Goal: Information Seeking & Learning: Get advice/opinions

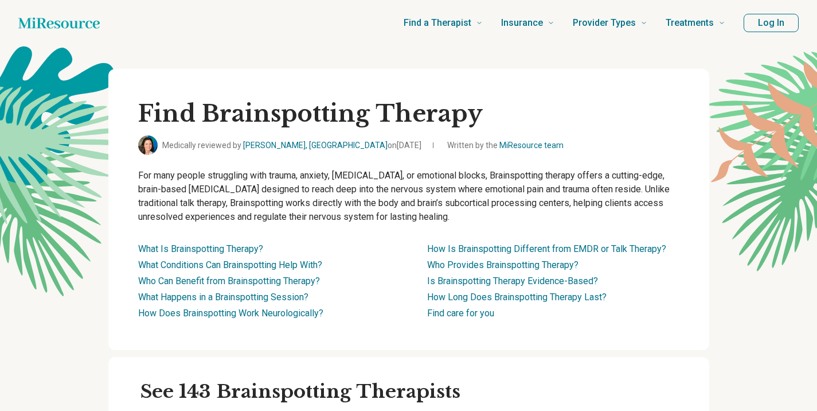
scroll to position [229, 0]
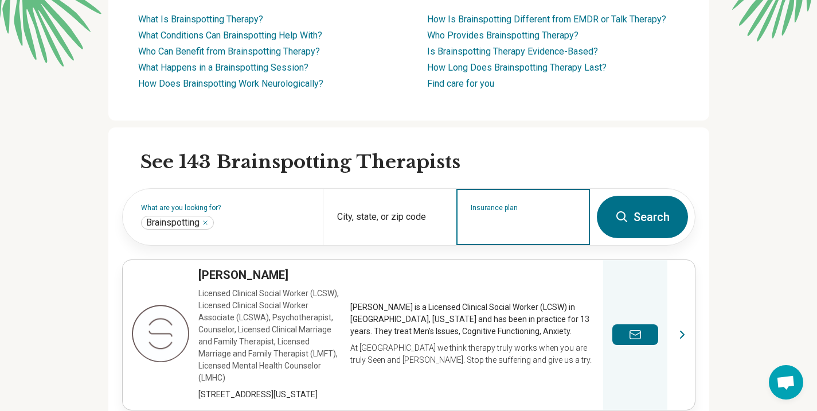
click at [572, 223] on input "Insurance plan" at bounding box center [524, 224] width 106 height 14
type input "********"
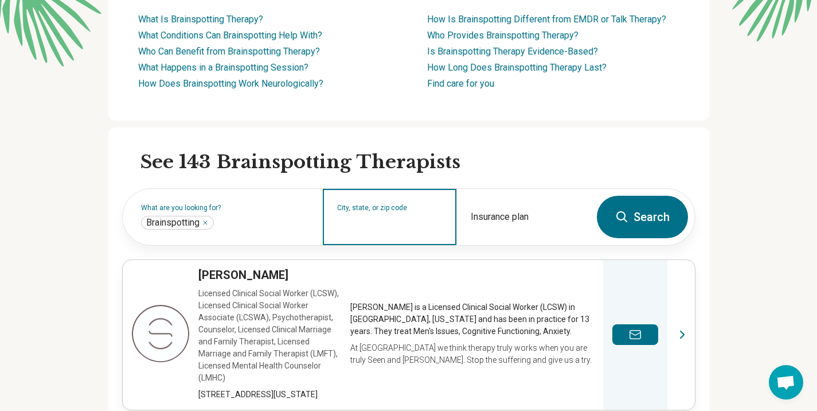
click at [361, 218] on input "City, state, or zip code" at bounding box center [390, 224] width 106 height 14
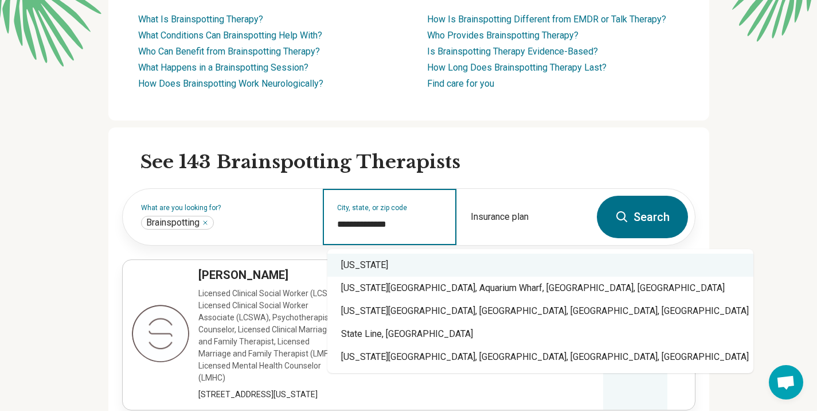
click at [370, 267] on div "South Carolina" at bounding box center [540, 264] width 426 height 23
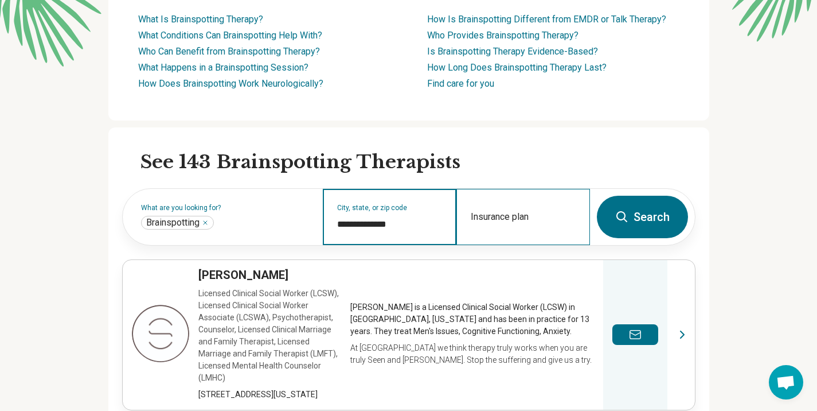
type input "**********"
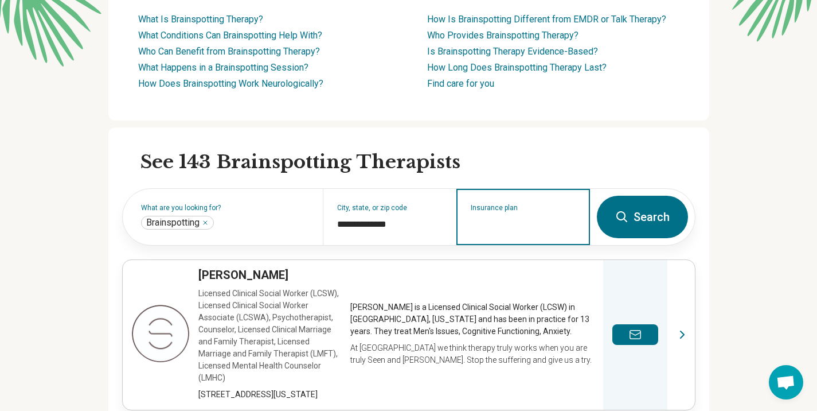
click at [529, 222] on input "Insurance plan" at bounding box center [524, 224] width 106 height 14
type input "********"
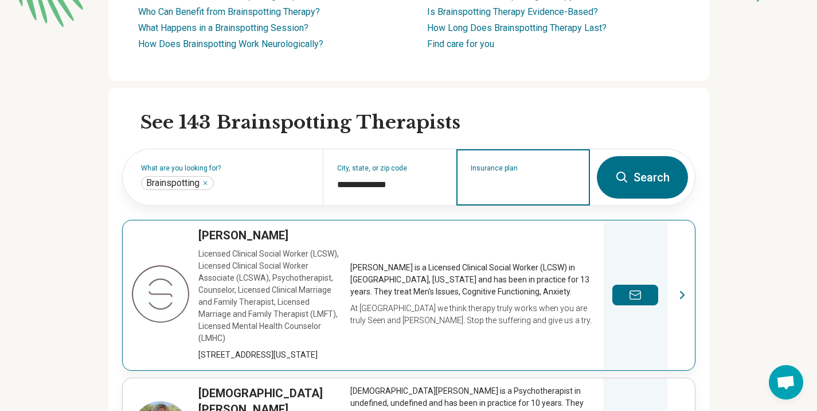
scroll to position [287, 0]
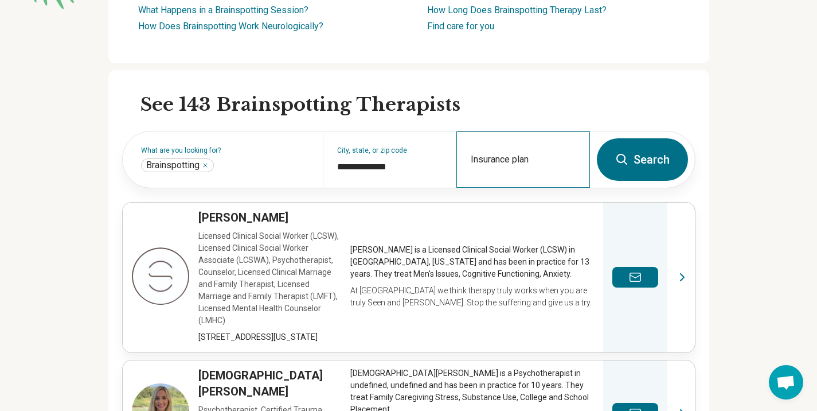
click at [534, 174] on div "Insurance plan" at bounding box center [523, 159] width 134 height 56
click at [522, 171] on input "Insurance plan" at bounding box center [524, 167] width 106 height 14
click at [659, 159] on button "Search" at bounding box center [642, 159] width 91 height 42
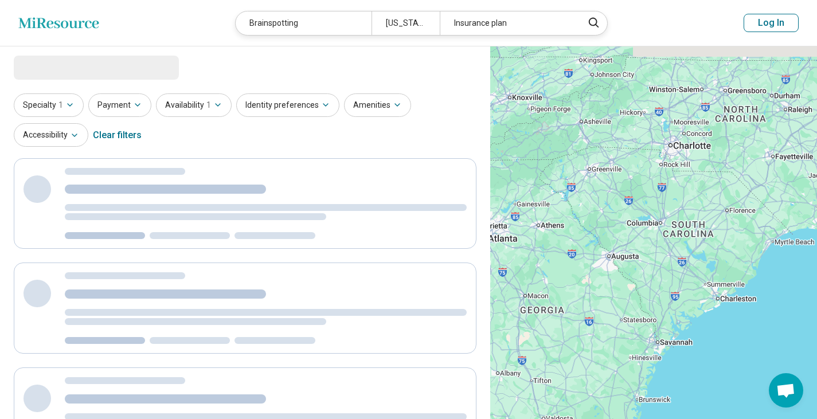
select select "***"
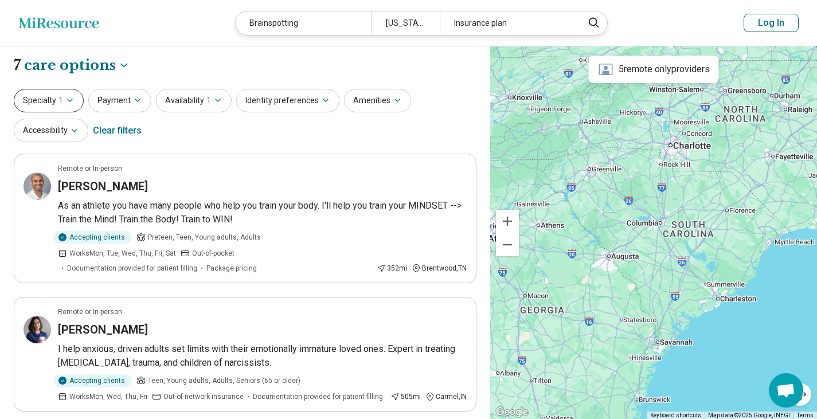
click at [70, 104] on icon "button" at bounding box center [69, 100] width 9 height 9
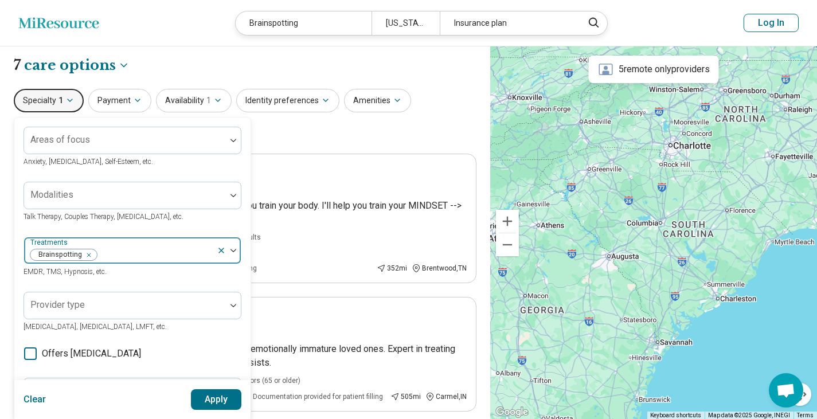
click at [135, 251] on div at bounding box center [155, 255] width 114 height 16
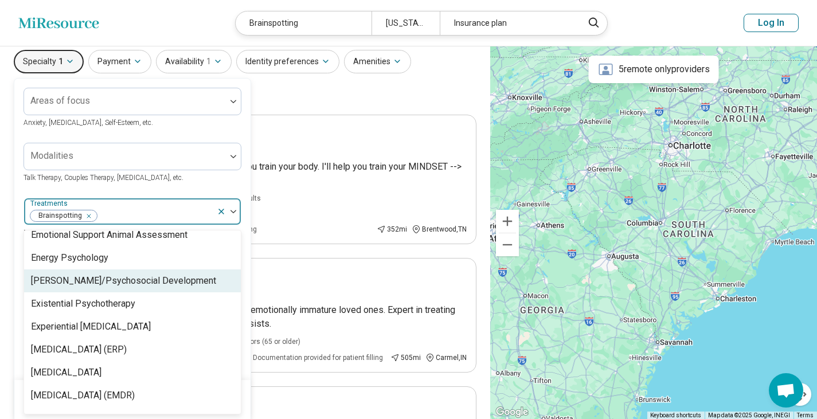
scroll to position [860, 0]
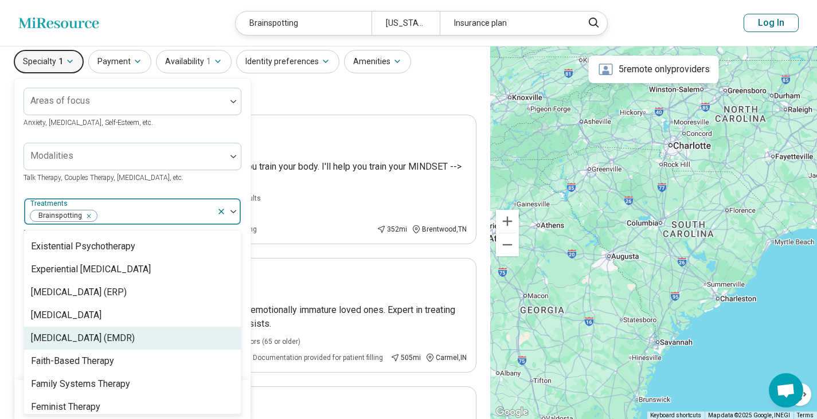
click at [111, 339] on div "Eye Movement Desensitization and Reprocessing (EMDR)" at bounding box center [83, 338] width 104 height 14
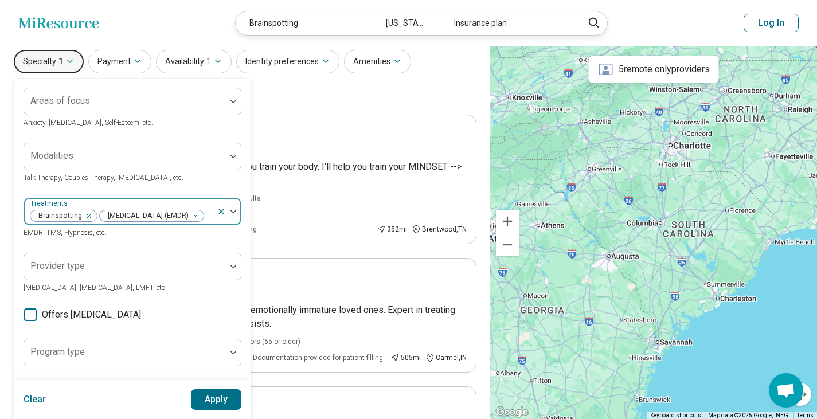
click at [205, 224] on div at bounding box center [208, 216] width 7 height 16
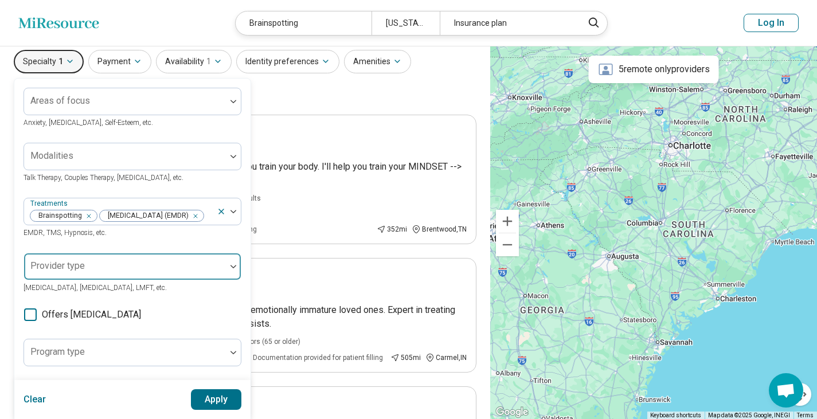
click at [188, 279] on div at bounding box center [125, 266] width 202 height 25
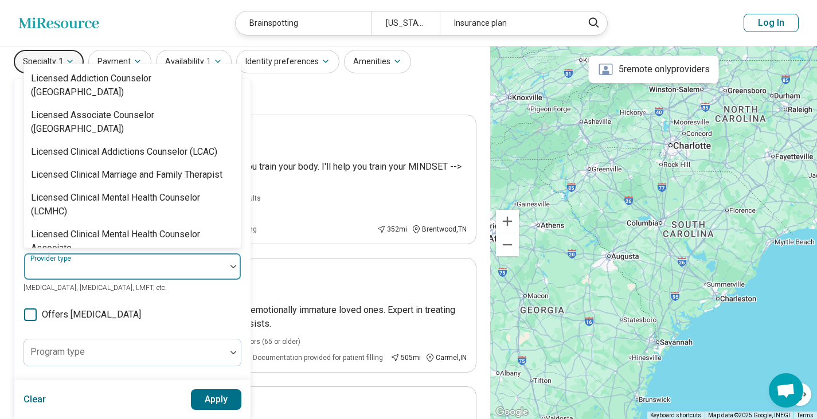
scroll to position [516, 0]
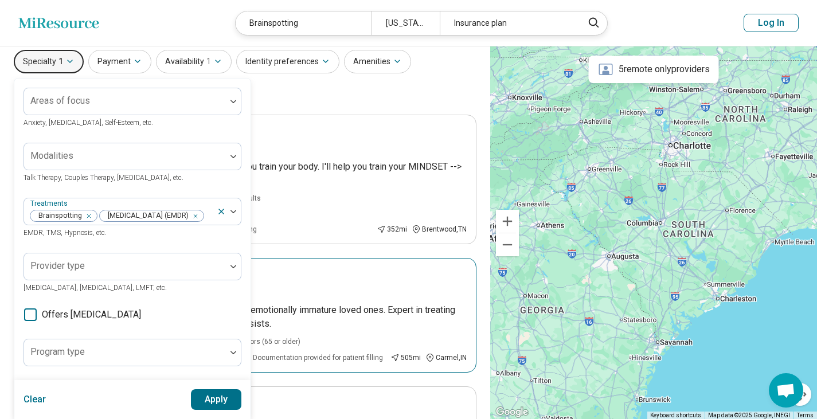
click at [368, 268] on div "Remote or In-person" at bounding box center [262, 273] width 409 height 10
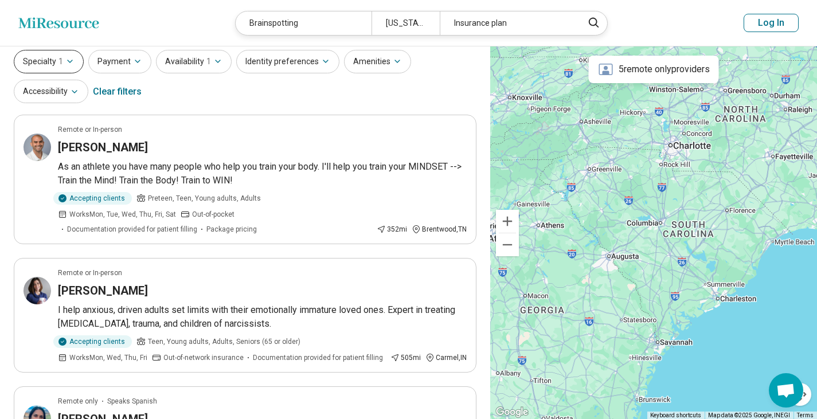
click at [71, 57] on icon "button" at bounding box center [69, 61] width 9 height 9
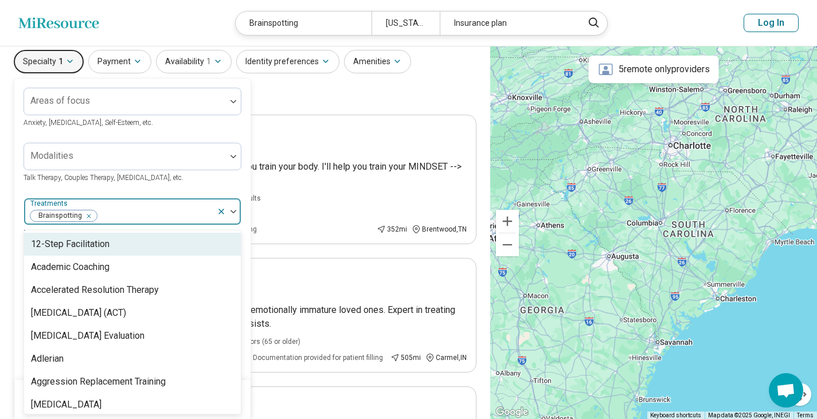
click at [183, 204] on div "Brainspotting" at bounding box center [120, 211] width 193 height 25
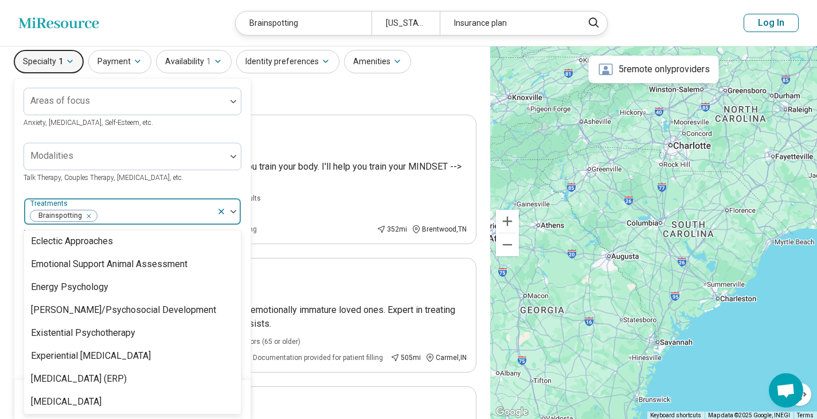
scroll to position [803, 0]
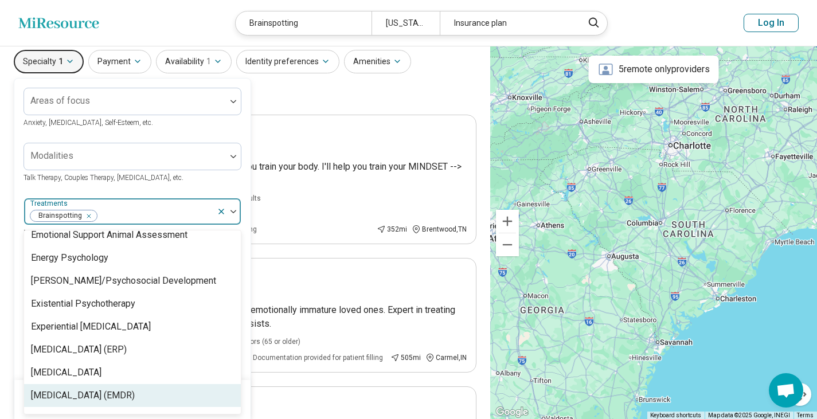
click at [126, 396] on div "Eye Movement Desensitization and Reprocessing (EMDR)" at bounding box center [83, 396] width 104 height 14
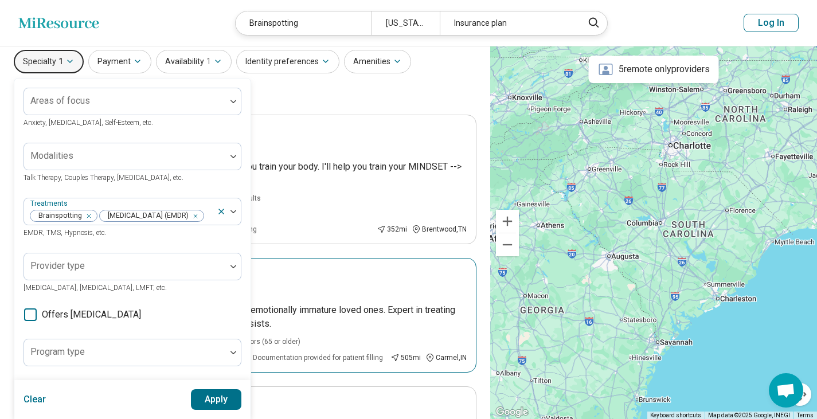
click at [281, 264] on article "Remote or In-person Emily Williams I help anxious, driven adults set limits wit…" at bounding box center [245, 315] width 463 height 115
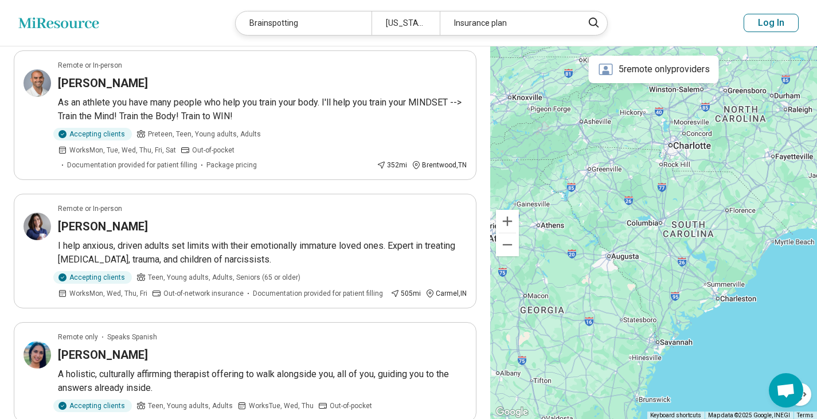
scroll to position [39, 0]
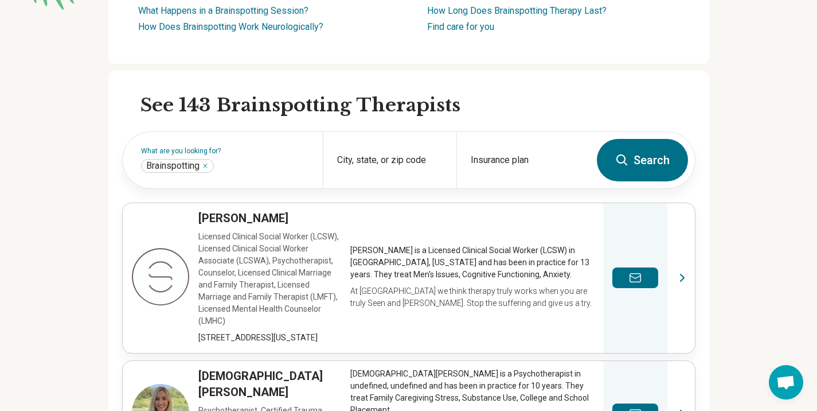
scroll to position [287, 0]
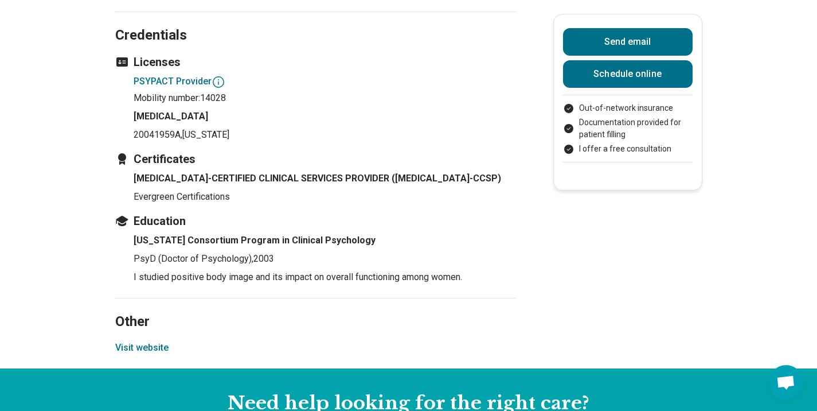
scroll to position [1319, 0]
